Goal: Task Accomplishment & Management: Use online tool/utility

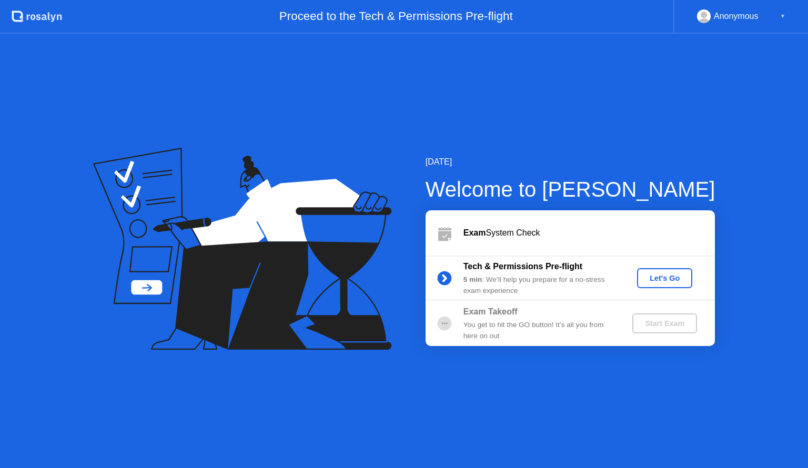
click at [667, 278] on div "Let's Go" at bounding box center [664, 278] width 47 height 8
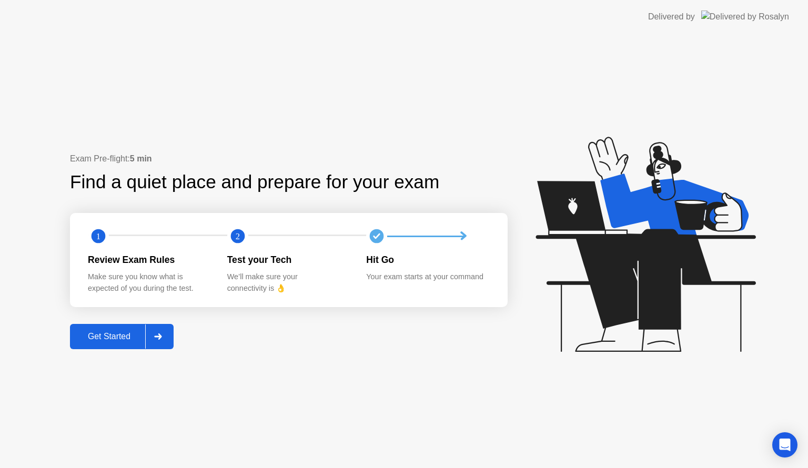
click at [120, 339] on div "Get Started" at bounding box center [109, 336] width 72 height 9
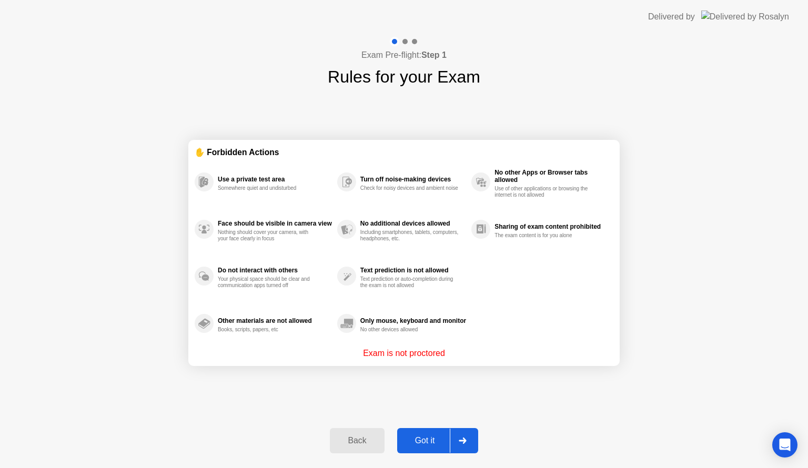
click at [421, 440] on div "Got it" at bounding box center [424, 440] width 49 height 9
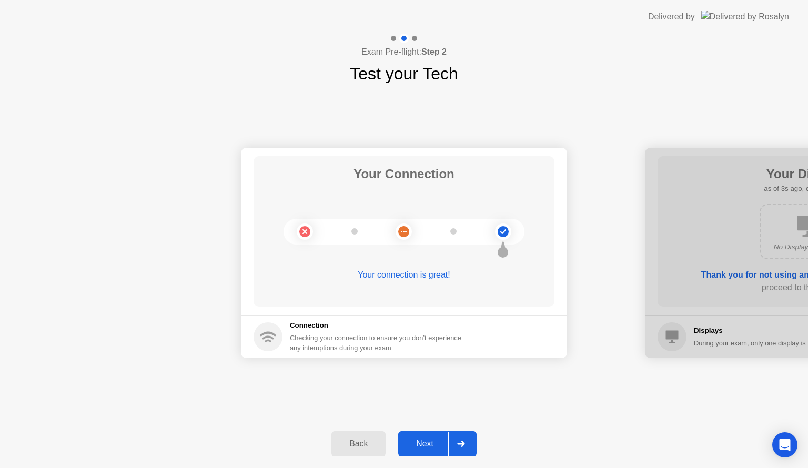
click at [431, 442] on div "Next" at bounding box center [424, 443] width 47 height 9
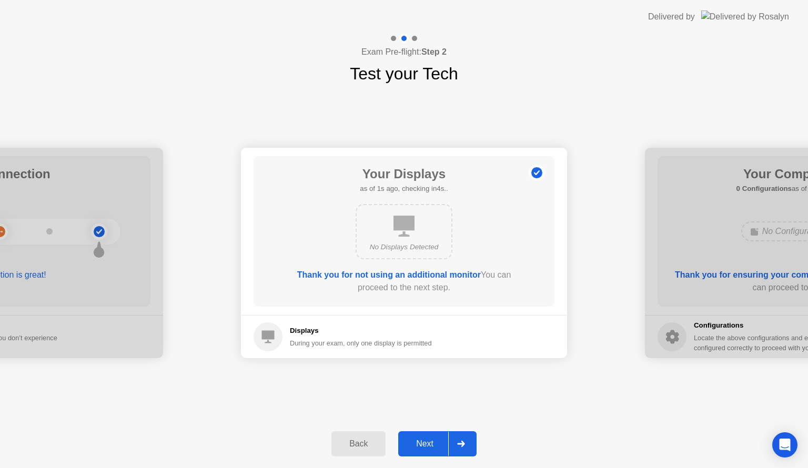
click at [422, 444] on div "Next" at bounding box center [424, 443] width 47 height 9
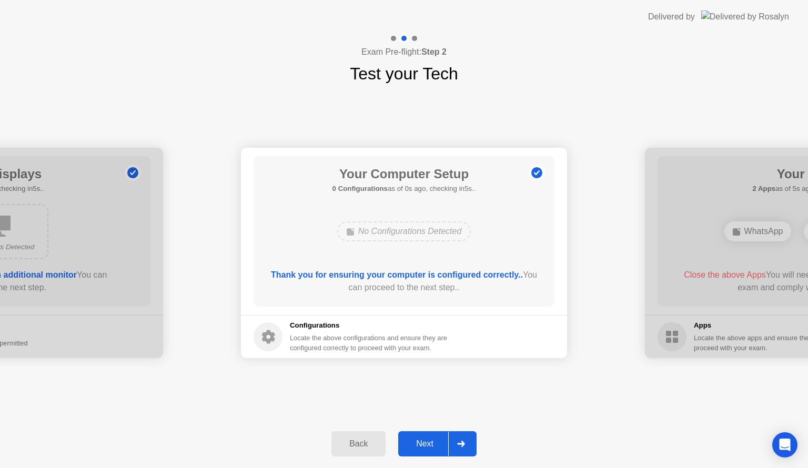
click at [270, 341] on icon at bounding box center [268, 337] width 13 height 14
click at [462, 441] on icon at bounding box center [460, 444] width 7 height 6
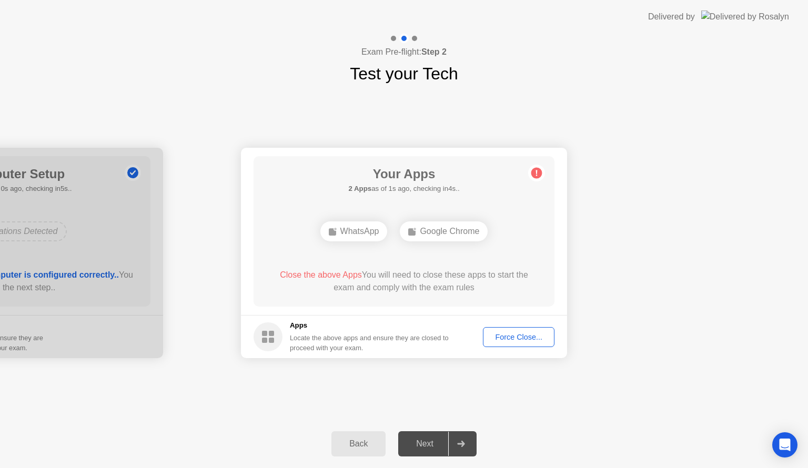
click at [529, 341] on div "Force Close..." at bounding box center [519, 337] width 64 height 8
click at [522, 344] on button "Force Close..." at bounding box center [519, 337] width 72 height 20
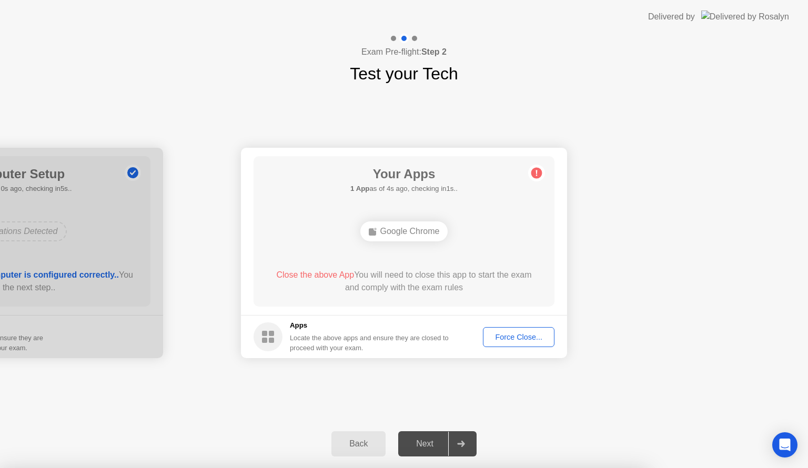
click at [517, 337] on div "Force Close..." at bounding box center [519, 337] width 64 height 8
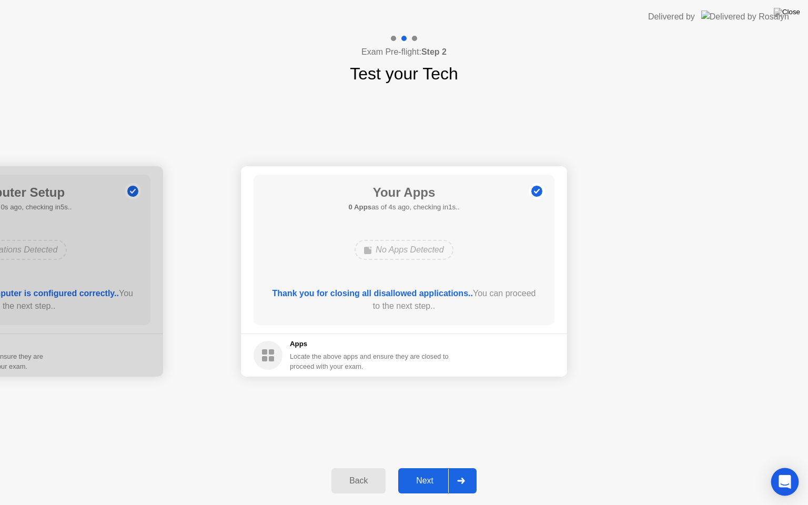
click at [784, 468] on icon "Open Intercom Messenger" at bounding box center [785, 482] width 12 height 14
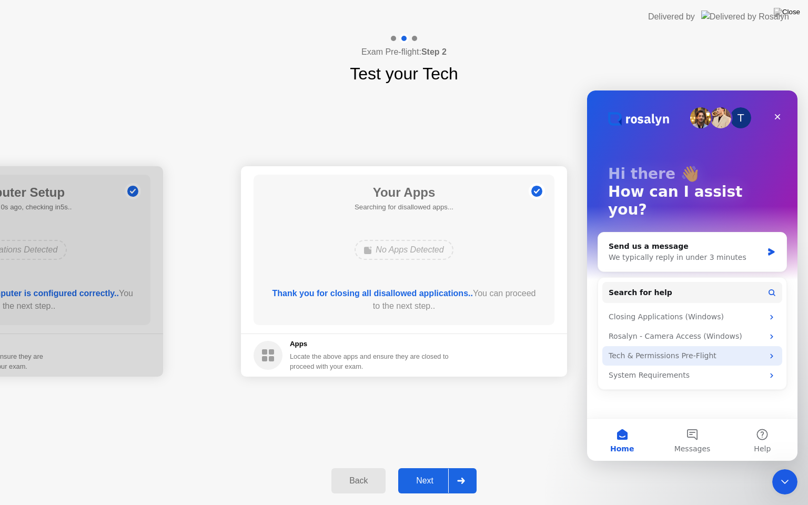
click at [673, 350] on div "Tech & Permissions Pre-Flight" at bounding box center [686, 355] width 155 height 11
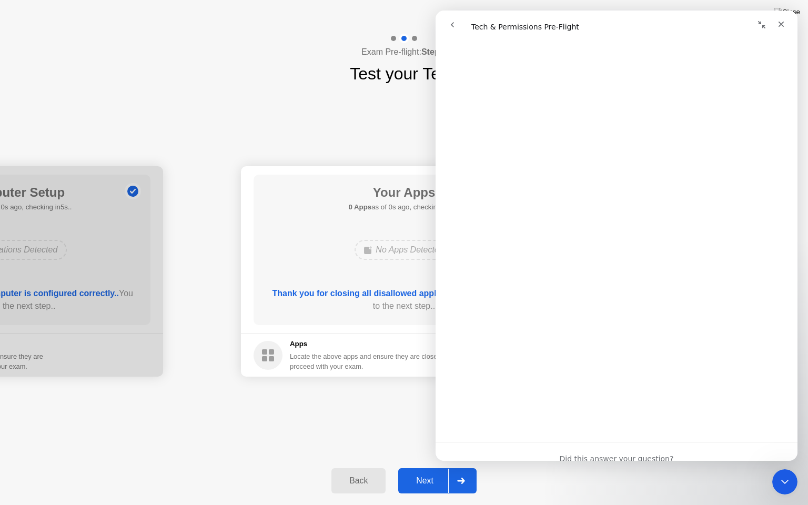
scroll to position [1584, 0]
click at [287, 128] on div "Your Connection Your connection is great! Connection Checking your connection t…" at bounding box center [404, 271] width 808 height 370
click at [783, 29] on div "Close" at bounding box center [781, 24] width 19 height 19
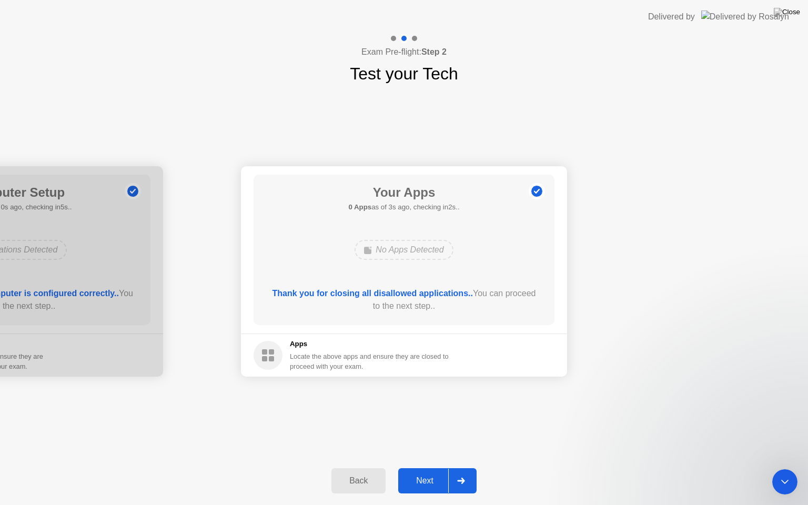
scroll to position [0, 0]
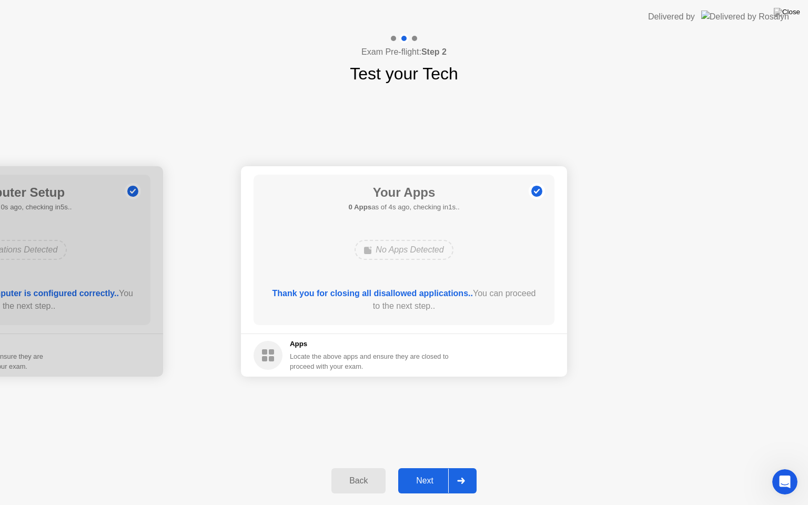
click at [425, 468] on div "Next" at bounding box center [424, 480] width 47 height 9
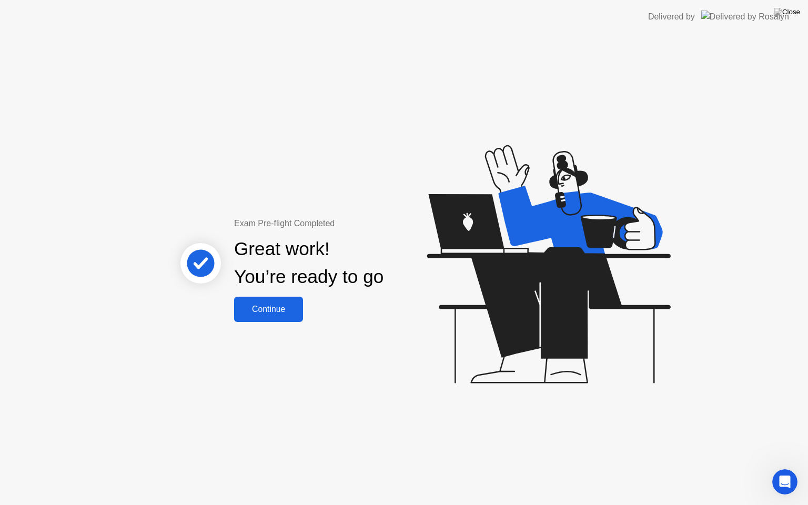
click at [290, 319] on button "Continue" at bounding box center [268, 309] width 69 height 25
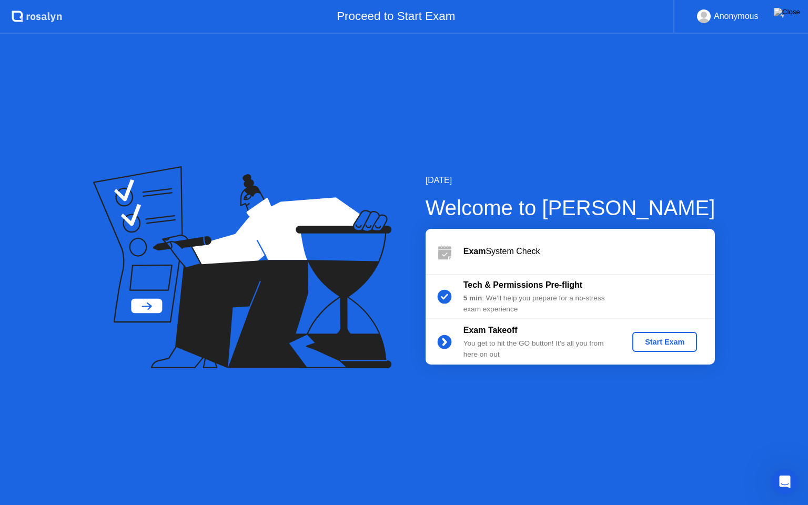
click at [668, 348] on button "Start Exam" at bounding box center [664, 342] width 65 height 20
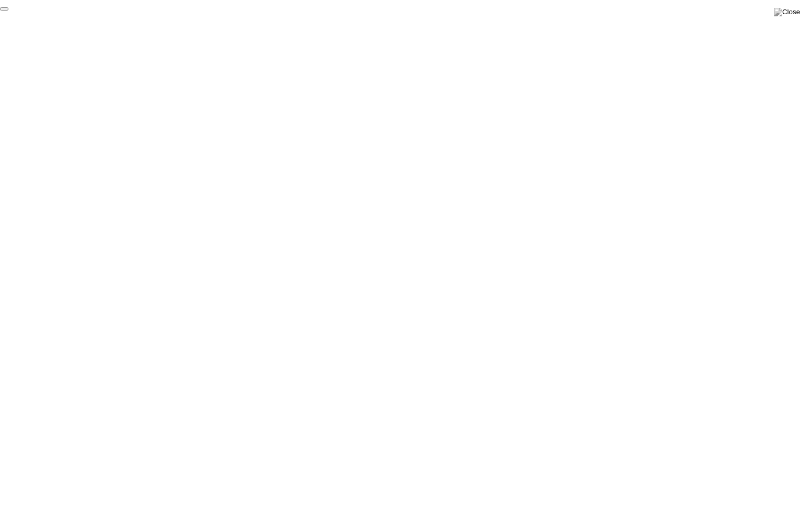
click div "End Proctoring Session"
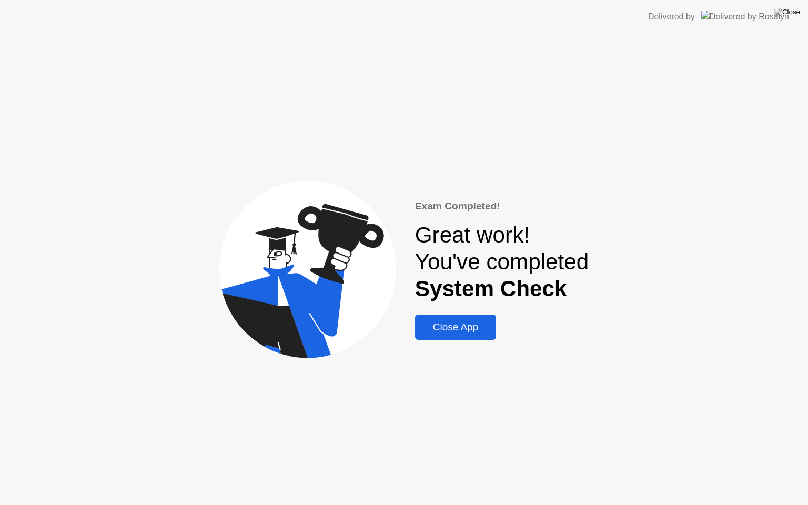
click at [475, 333] on div "Close App" at bounding box center [455, 327] width 75 height 12
